Goal: Check status: Check status

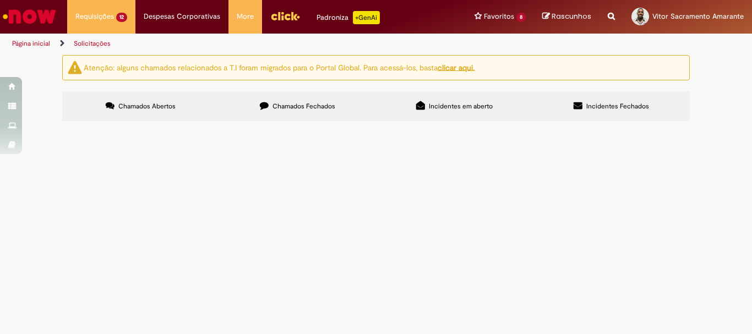
scroll to position [319, 0]
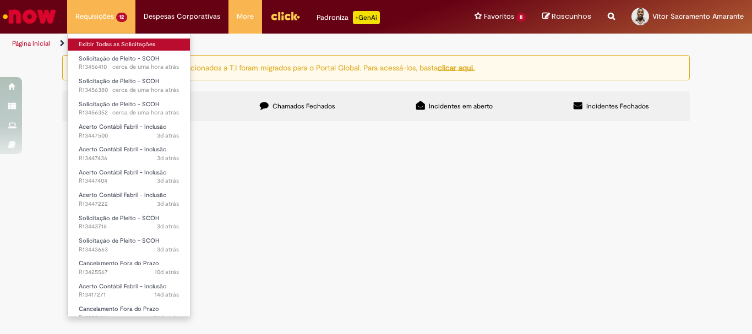
click at [128, 42] on link "Exibir Todas as Solicitações" at bounding box center [129, 45] width 122 height 12
click at [122, 39] on link "Exibir Todas as Solicitações" at bounding box center [129, 45] width 122 height 12
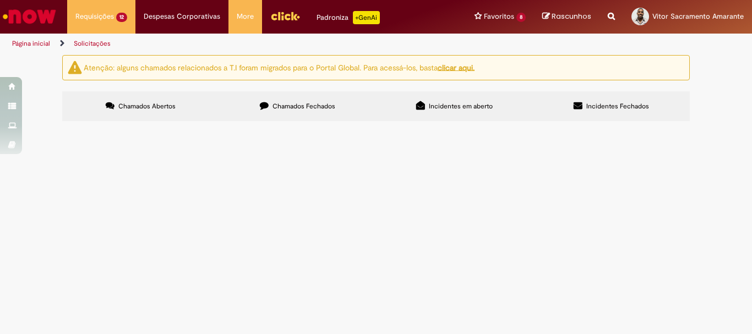
scroll to position [176, 0]
click at [0, 0] on span "Acerto Contábil Fabril - Inclusão" at bounding box center [0, 0] width 0 height 0
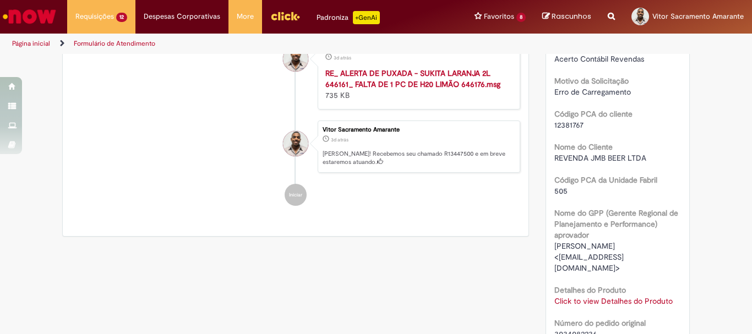
scroll to position [339, 0]
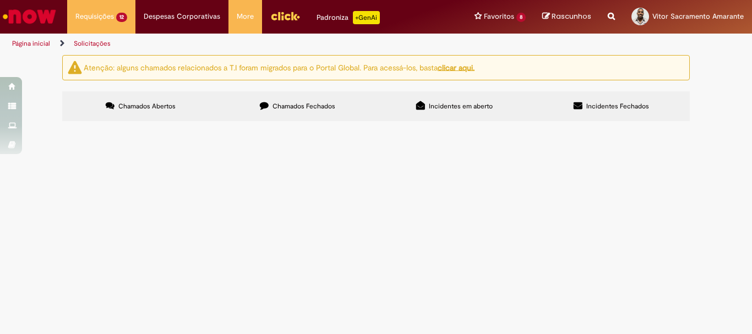
scroll to position [110, 0]
click at [0, 0] on span "Acerto Contábil Fabril - Inclusão" at bounding box center [0, 0] width 0 height 0
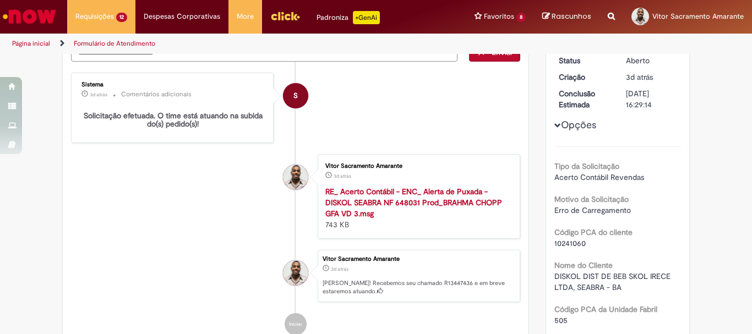
scroll to position [165, 0]
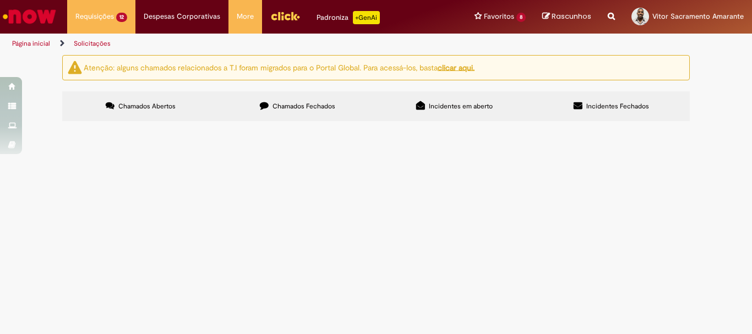
scroll to position [220, 0]
click at [0, 0] on span "Acerto Contábil Fabril - Inclusão" at bounding box center [0, 0] width 0 height 0
click at [0, 0] on tbody "R13456410 Solicitação de Pleito - SCOH Bom dia! Devido ao preço incorreto do it…" at bounding box center [0, 0] width 0 height 0
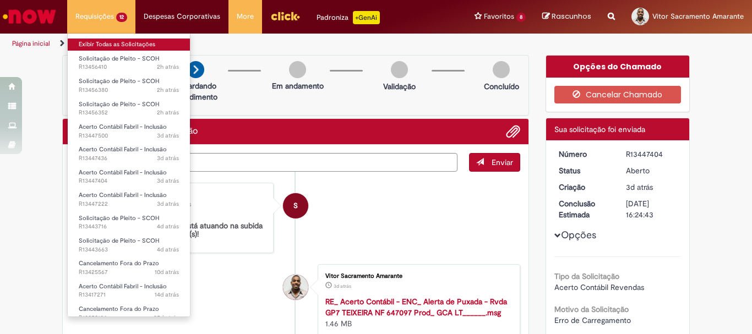
click at [105, 43] on link "Exibir Todas as Solicitações" at bounding box center [129, 45] width 122 height 12
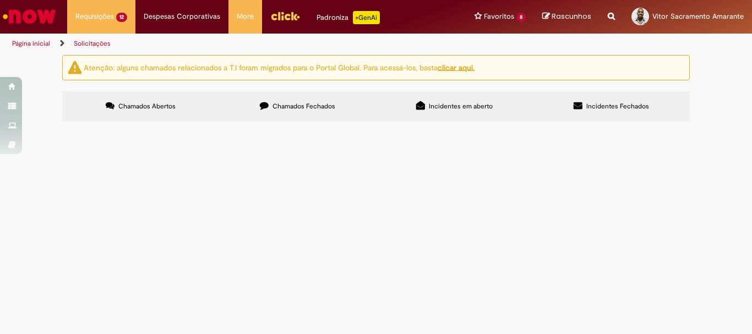
scroll to position [220, 0]
